Goal: Information Seeking & Learning: Learn about a topic

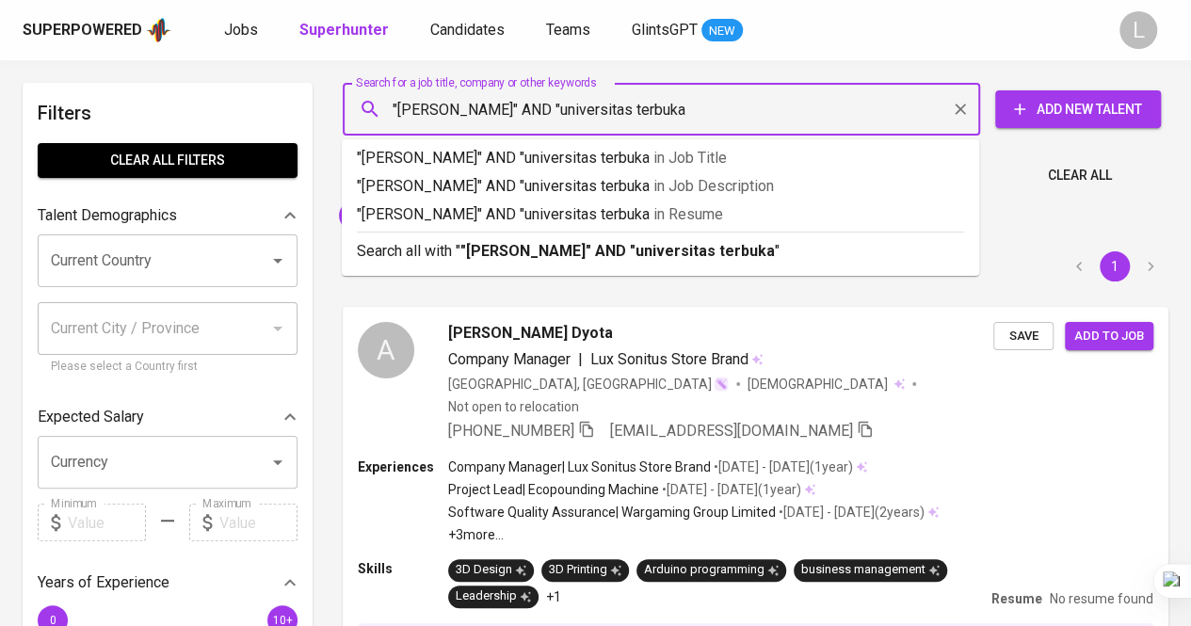
type input ""[PERSON_NAME]" AND "universitas terbuka""
click at [511, 259] on b ""[PERSON_NAME]" AND "universitas terbuka"" at bounding box center [620, 251] width 320 height 18
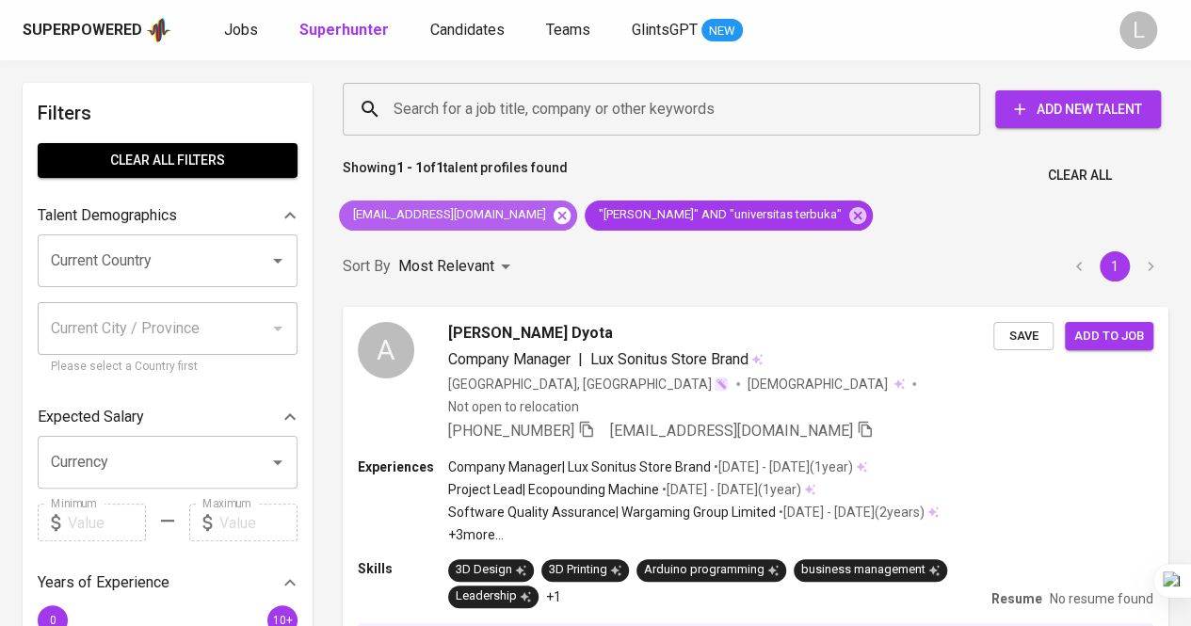
click at [554, 215] on icon at bounding box center [562, 214] width 17 height 17
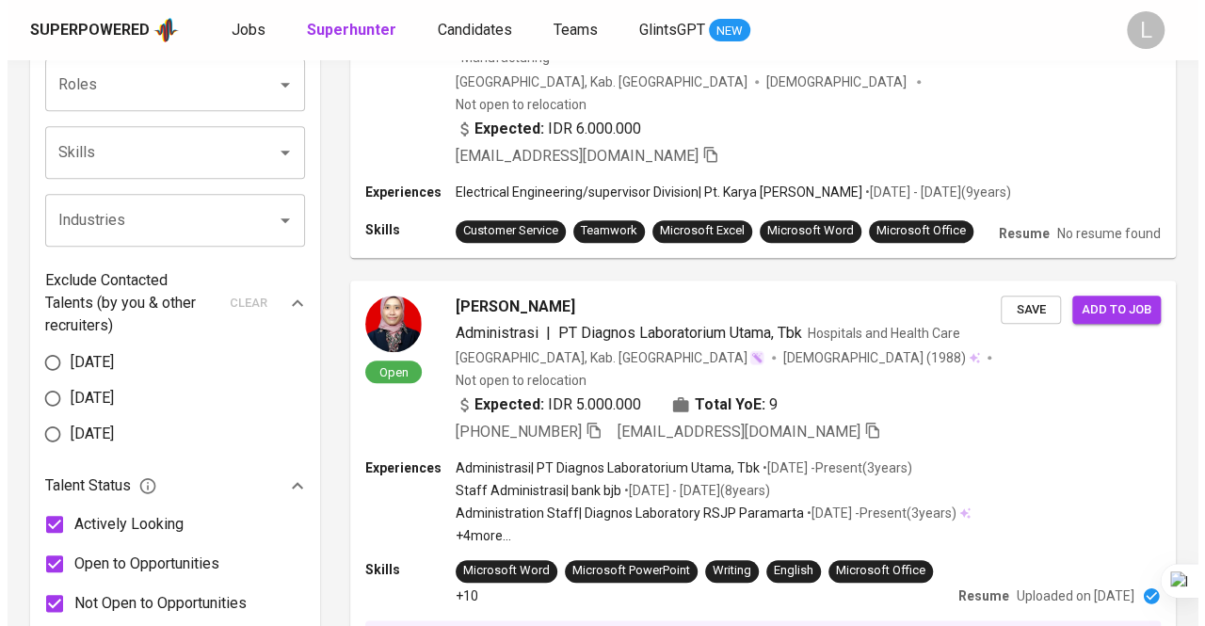
scroll to position [742, 0]
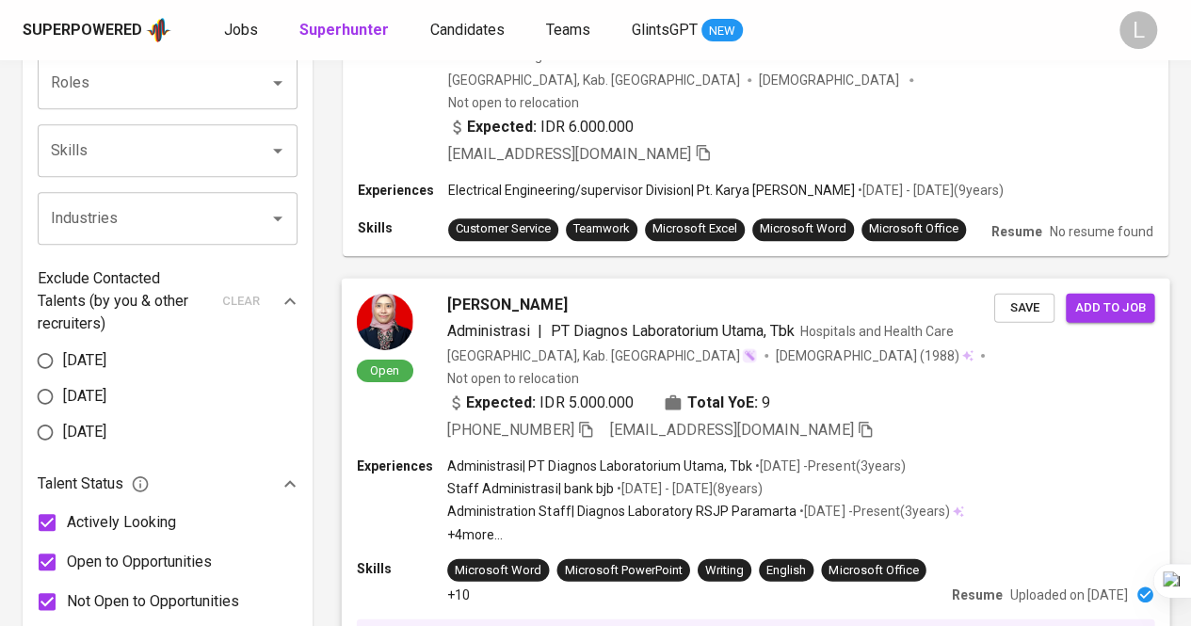
click at [475, 293] on span "[PERSON_NAME]" at bounding box center [507, 304] width 120 height 23
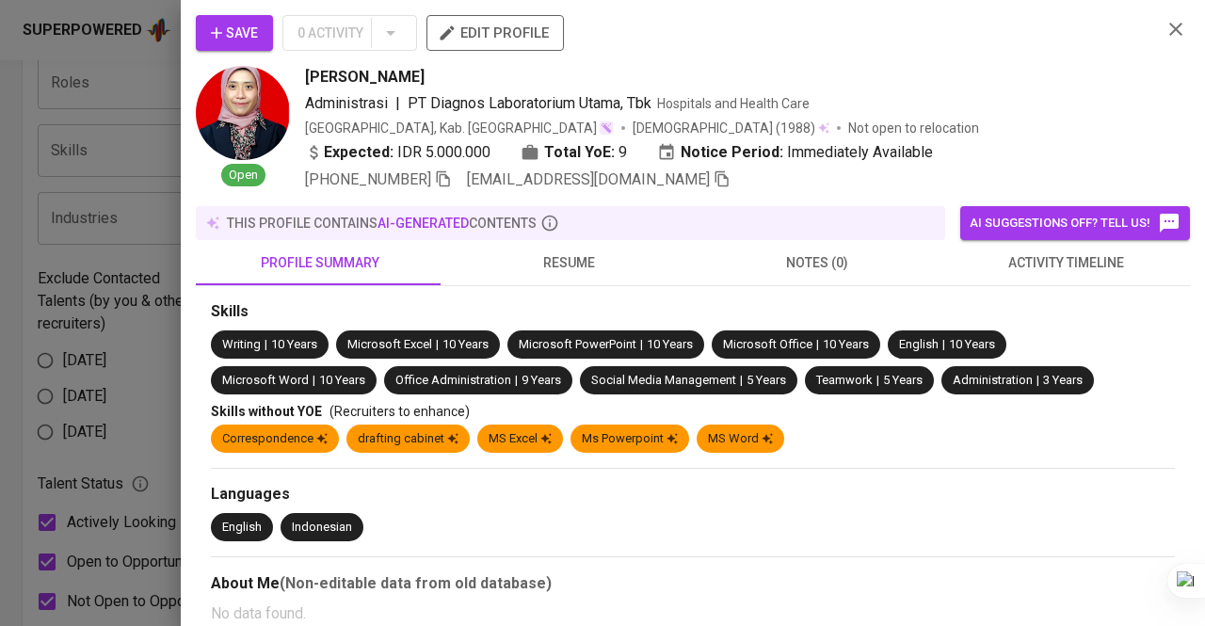
click at [556, 263] on span "resume" at bounding box center [569, 263] width 226 height 24
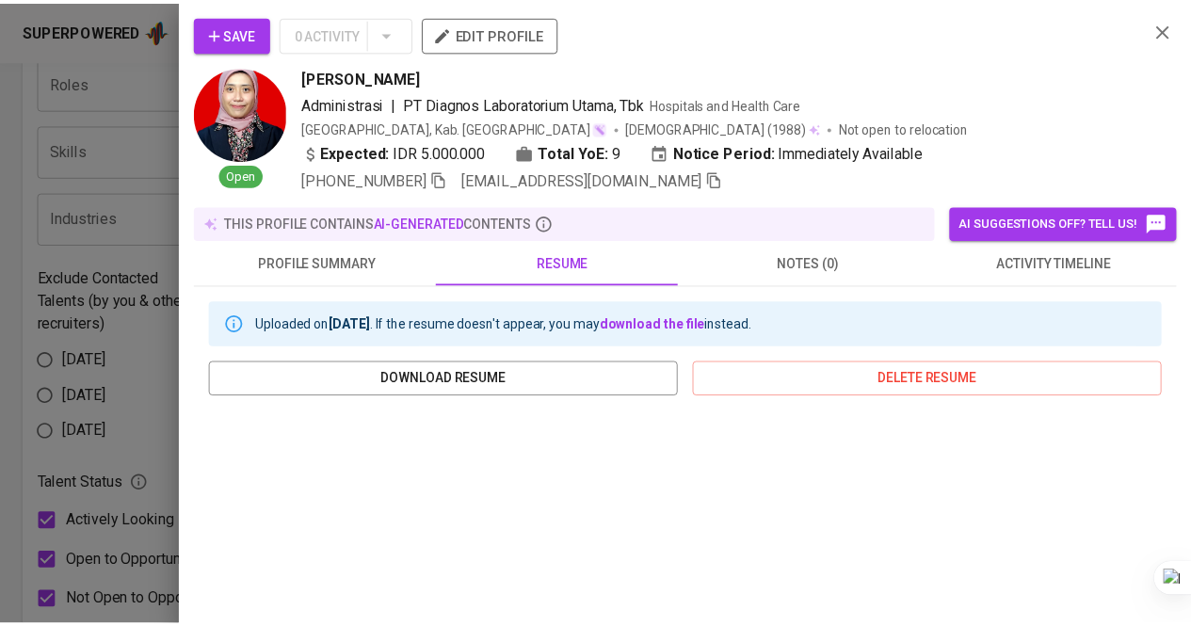
scroll to position [294, 0]
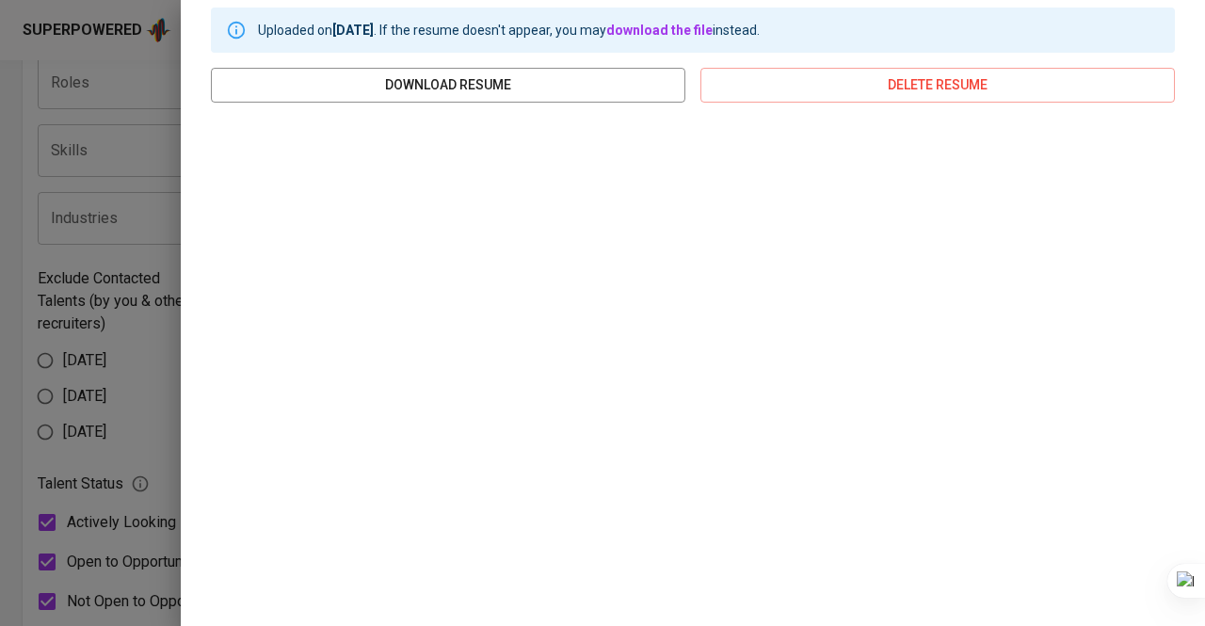
click at [120, 245] on div at bounding box center [602, 313] width 1205 height 626
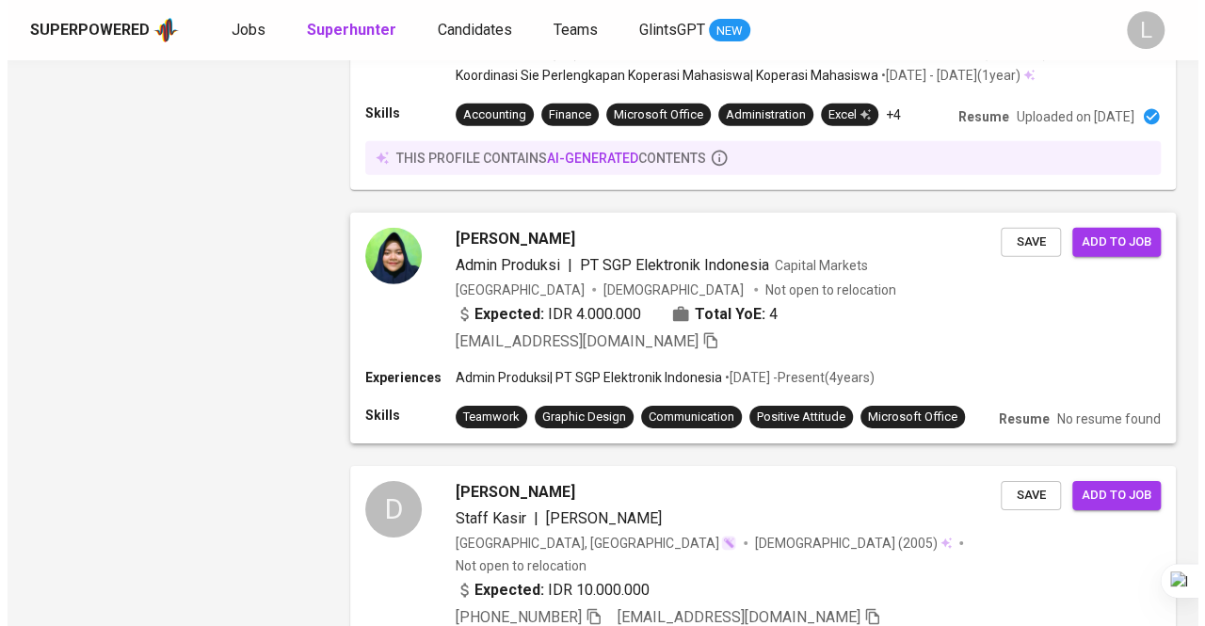
scroll to position [2737, 0]
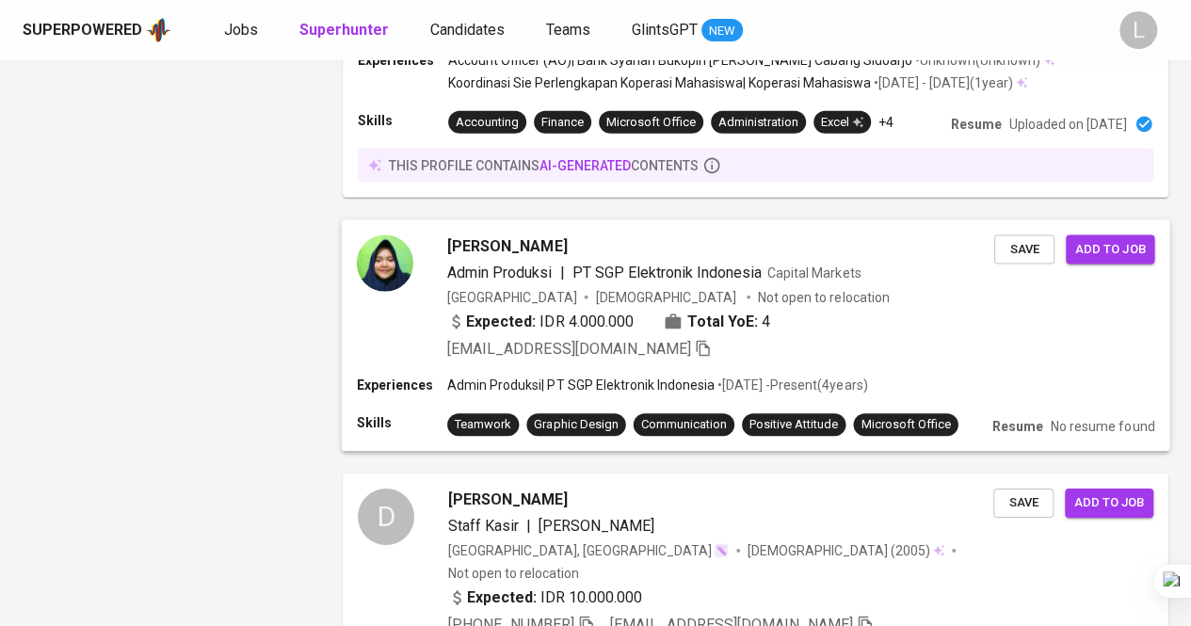
click at [514, 235] on span "[PERSON_NAME]" at bounding box center [507, 246] width 120 height 23
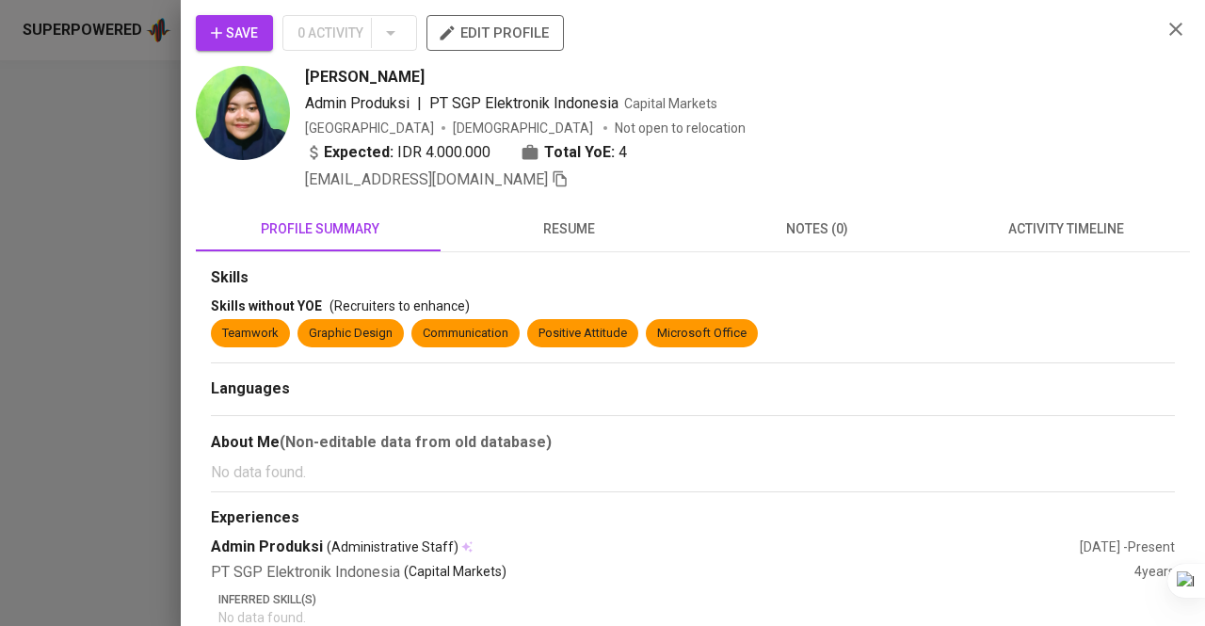
click at [565, 230] on span "resume" at bounding box center [569, 230] width 226 height 24
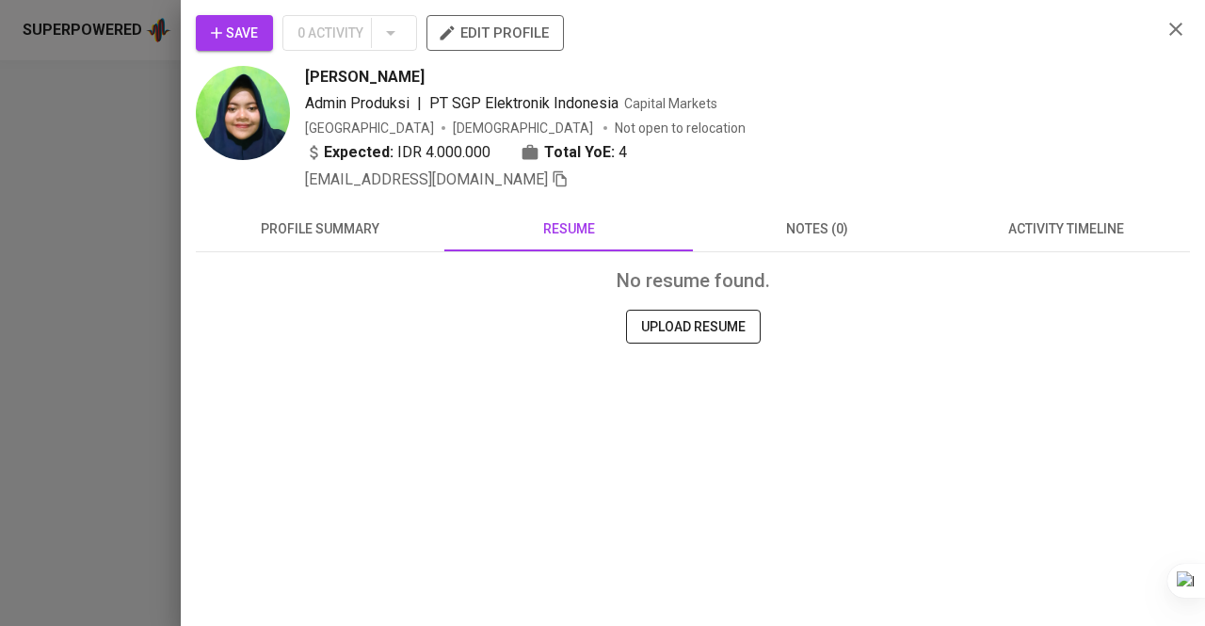
click at [396, 228] on span "profile summary" at bounding box center [320, 230] width 226 height 24
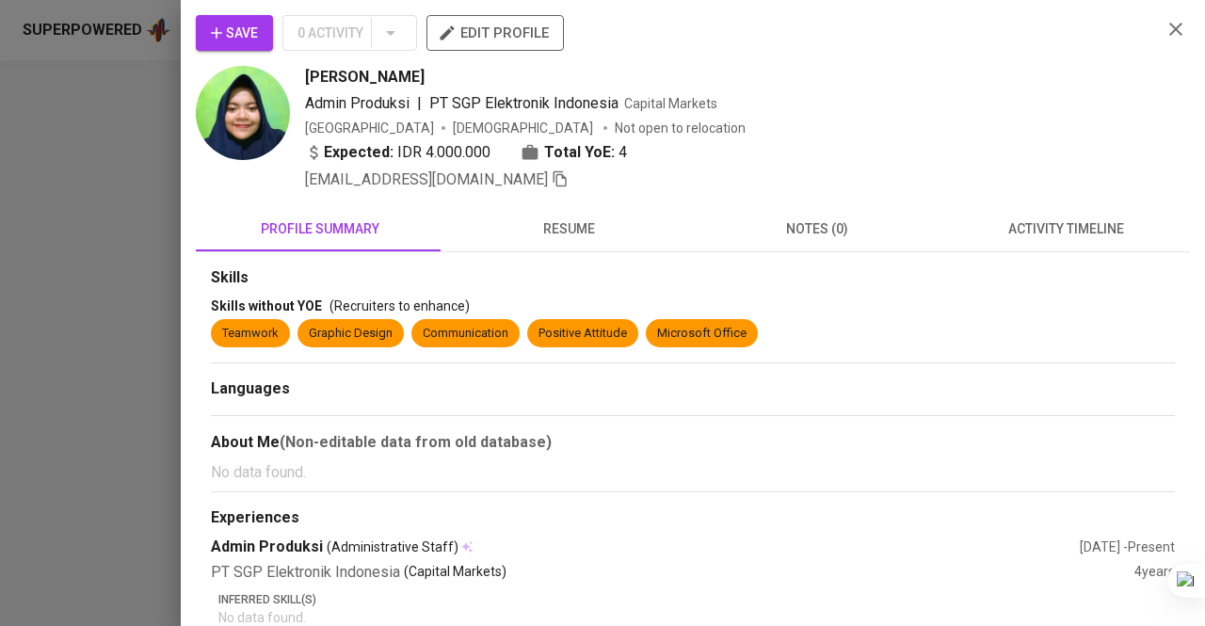
click at [554, 231] on span "resume" at bounding box center [569, 230] width 226 height 24
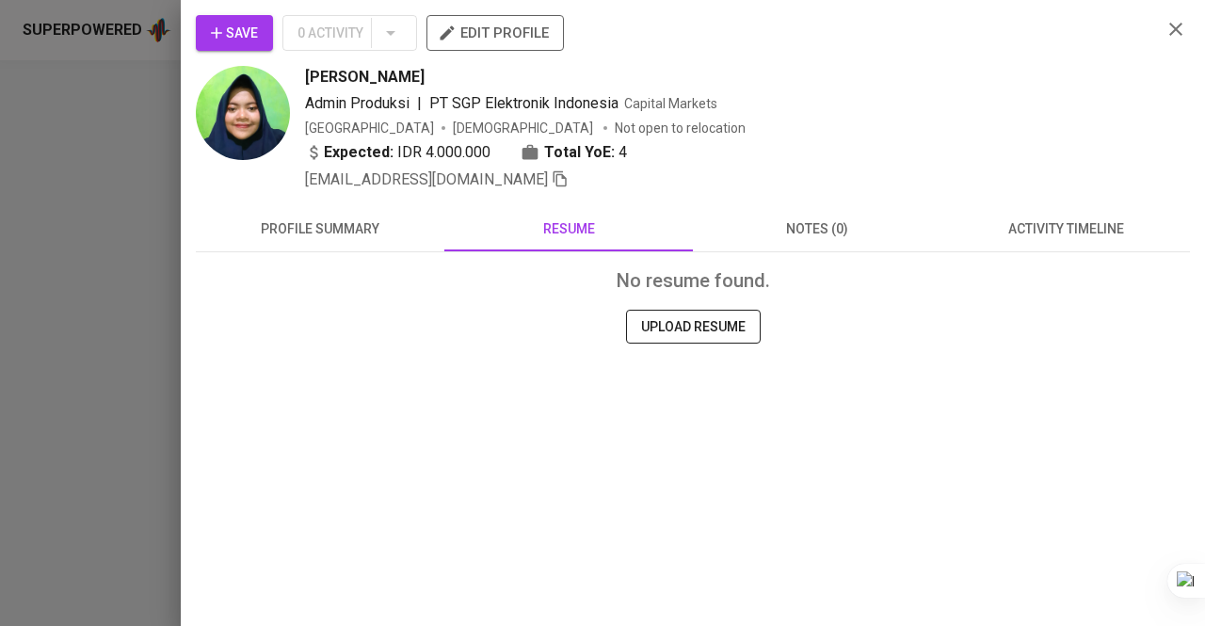
click at [337, 212] on button "profile summary" at bounding box center [320, 228] width 249 height 45
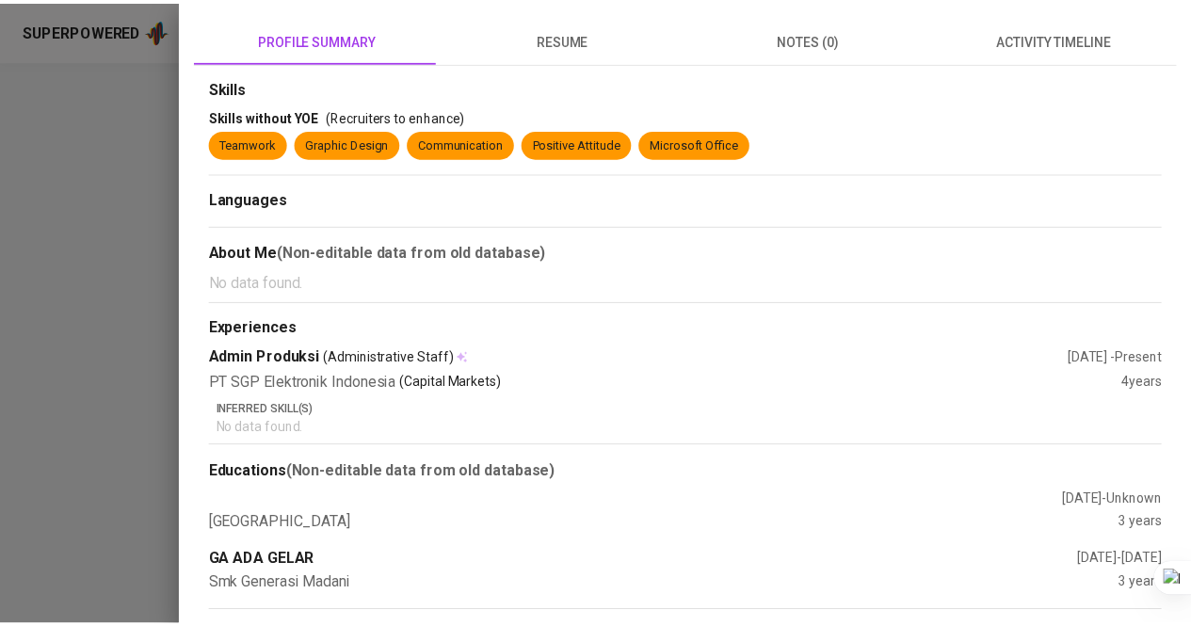
scroll to position [0, 0]
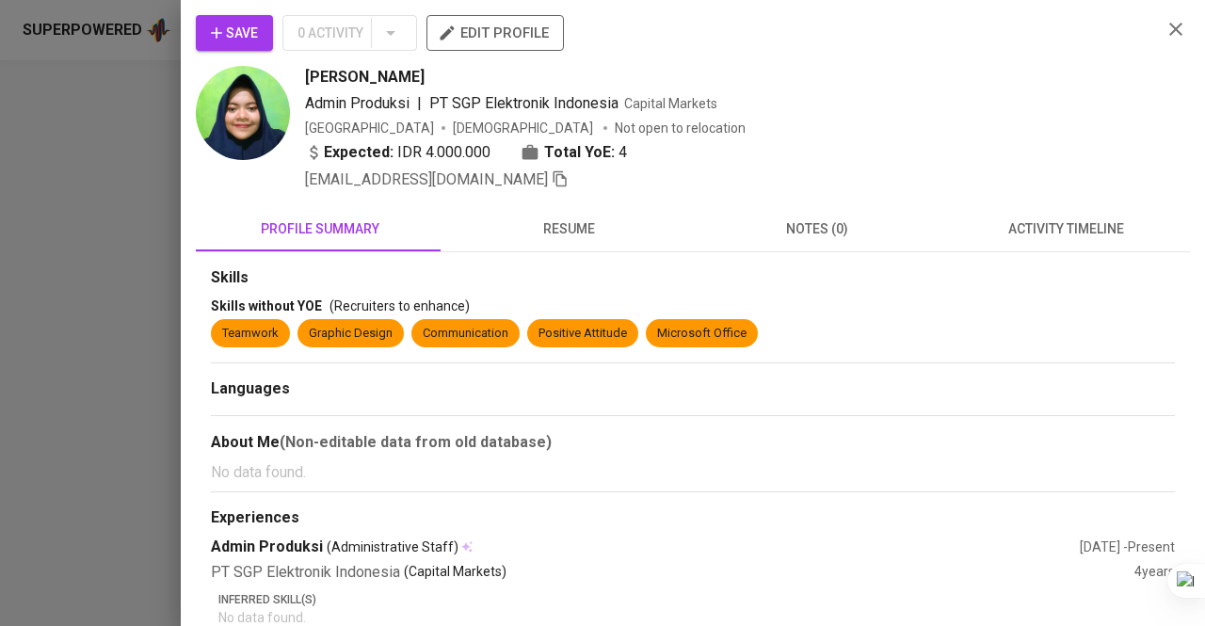
click at [0, 99] on div at bounding box center [602, 313] width 1205 height 626
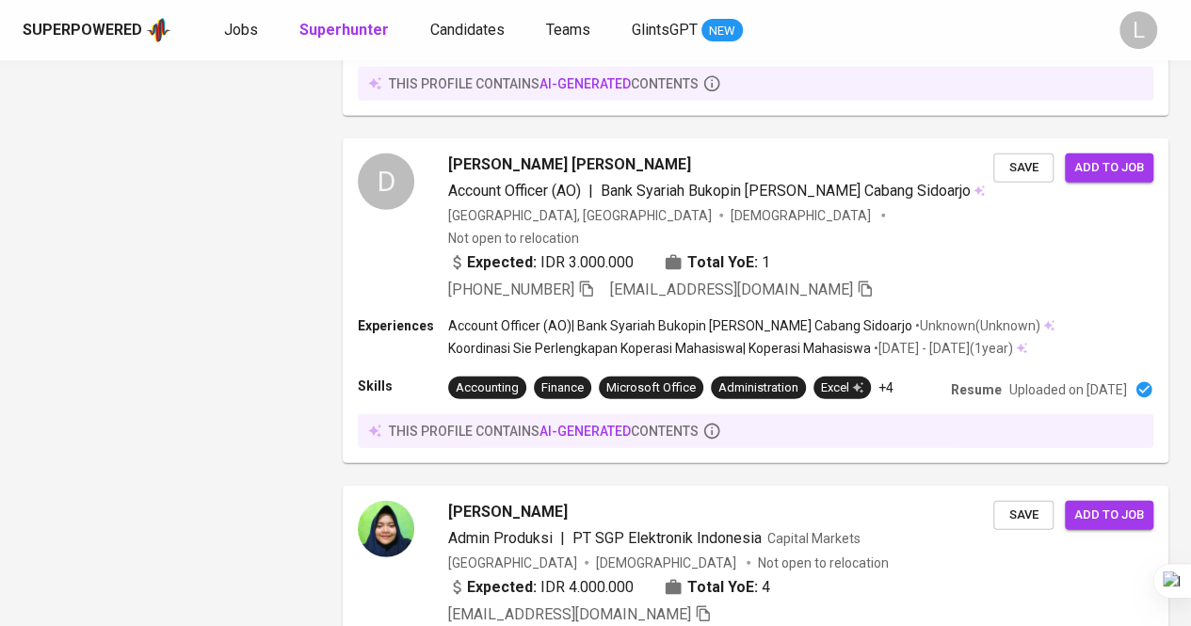
scroll to position [2388, 0]
